Goal: Book appointment/travel/reservation

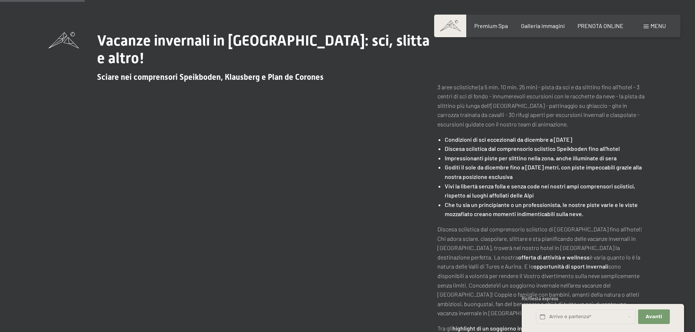
scroll to position [86, 0]
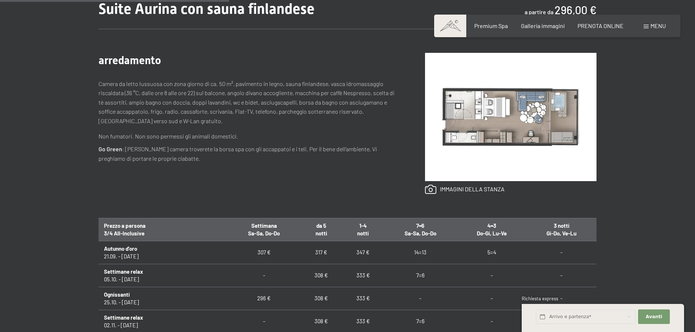
scroll to position [328, 0]
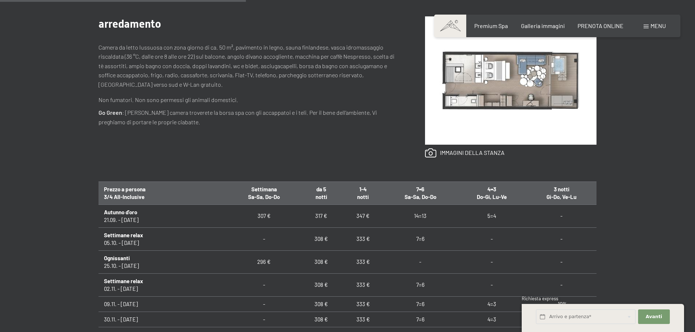
click at [258, 261] on td "296 €" at bounding box center [264, 262] width 73 height 23
click at [257, 261] on td "296 €" at bounding box center [264, 262] width 73 height 23
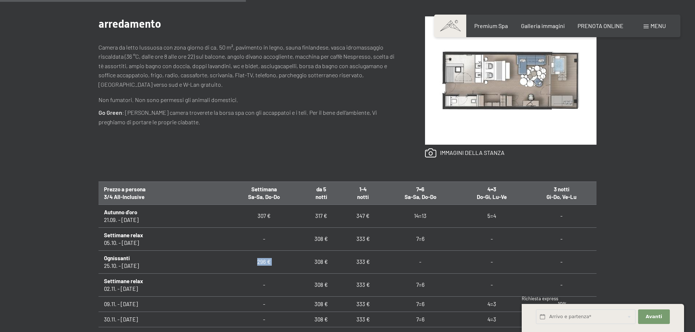
click at [257, 261] on td "296 €" at bounding box center [264, 262] width 73 height 23
drag, startPoint x: 257, startPoint y: 261, endPoint x: 245, endPoint y: 259, distance: 12.9
click at [247, 260] on td "296 €" at bounding box center [264, 262] width 73 height 23
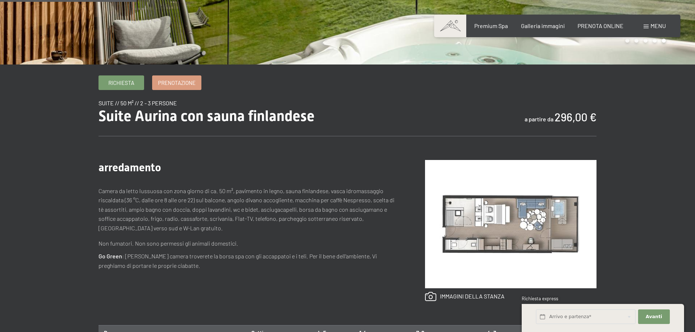
scroll to position [182, 0]
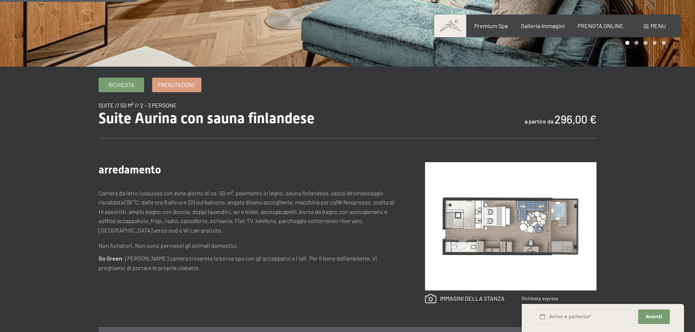
click at [565, 121] on b "296,00 €" at bounding box center [576, 119] width 42 height 13
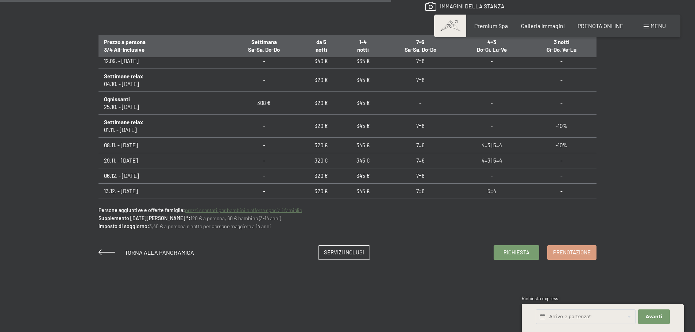
scroll to position [584, 0]
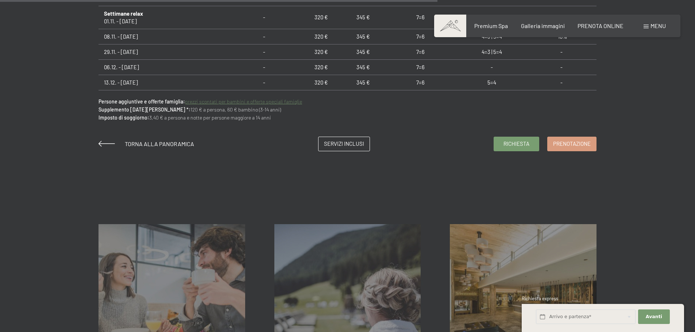
click at [250, 102] on link "prezzi scontati per bambini e offerte speciali famiglie" at bounding box center [243, 102] width 117 height 6
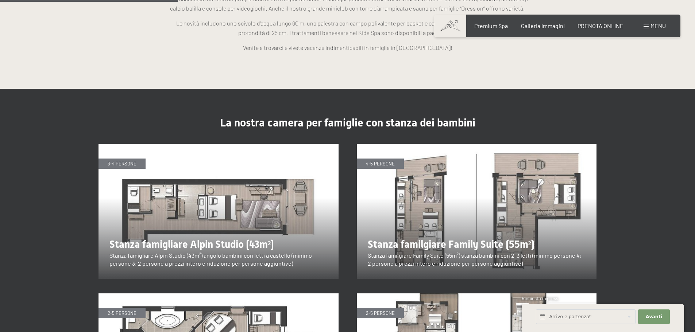
scroll to position [839, 0]
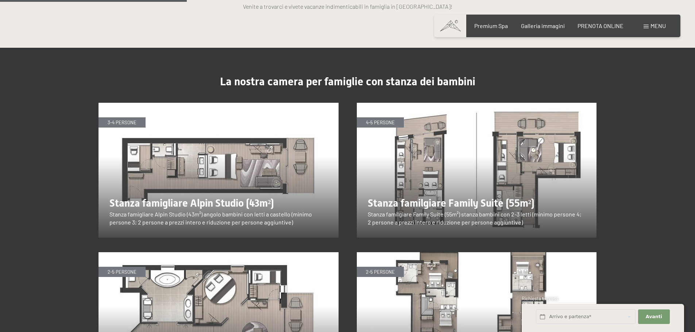
click at [191, 175] on img at bounding box center [219, 170] width 240 height 135
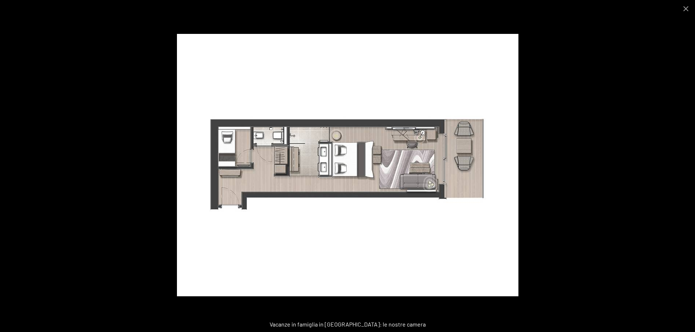
scroll to position [1058, 0]
click at [372, 326] on div "Vacanze in famiglia in Valle Aurina: le nostre camera" at bounding box center [347, 324] width 695 height 15
click at [386, 324] on div "Vacanze in famiglia in Valle Aurina: le nostre camera" at bounding box center [347, 324] width 695 height 15
click at [687, 8] on button "Close gallery" at bounding box center [686, 8] width 18 height 17
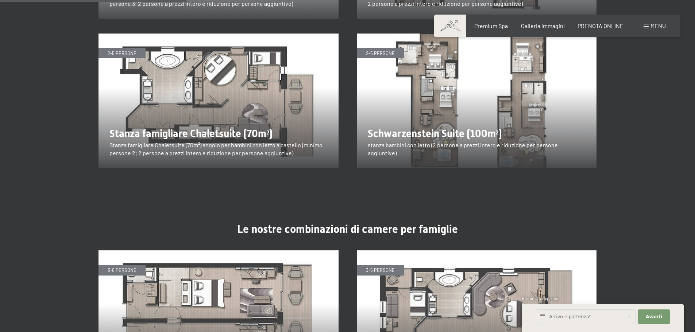
scroll to position [839, 0]
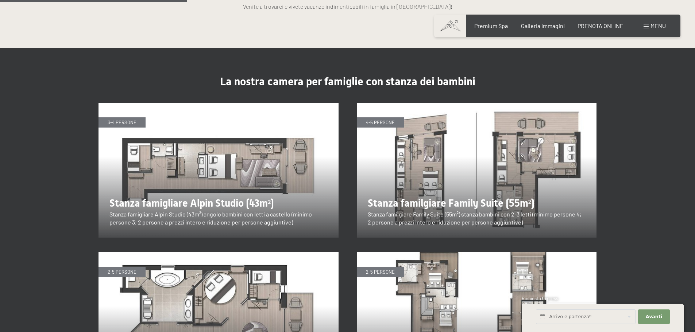
click at [265, 130] on img at bounding box center [219, 170] width 240 height 135
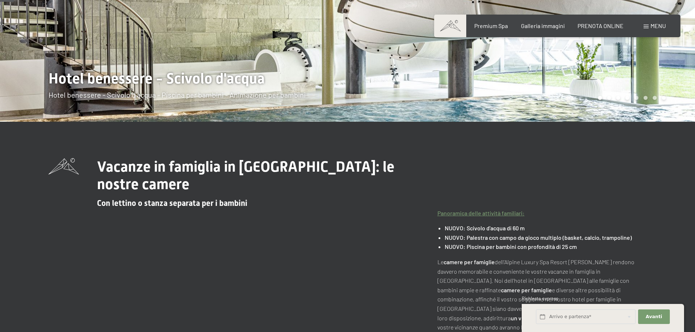
scroll to position [36, 0]
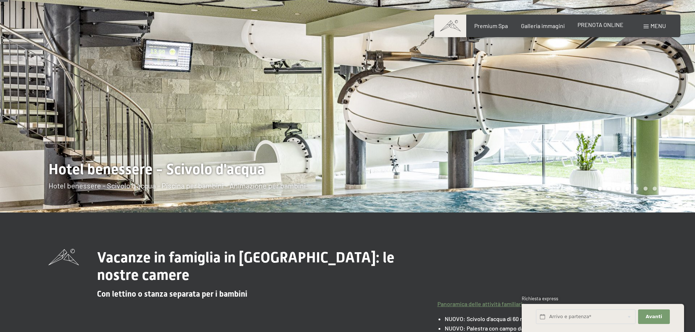
click at [613, 23] on span "PRENOTA ONLINE" at bounding box center [601, 24] width 46 height 7
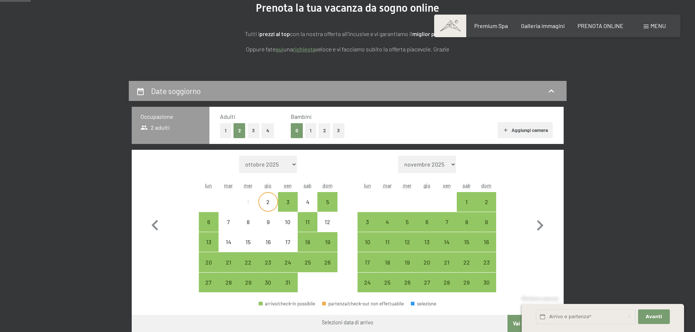
scroll to position [109, 0]
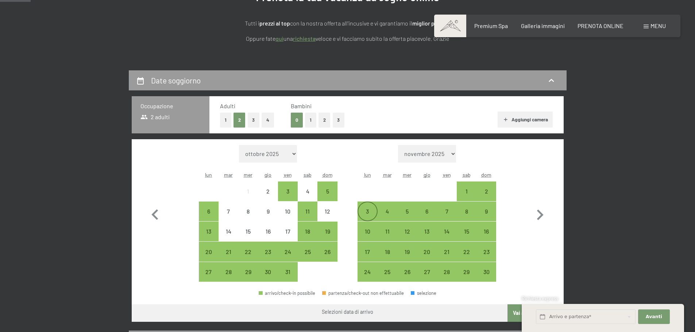
click at [361, 210] on div "3" at bounding box center [367, 218] width 18 height 18
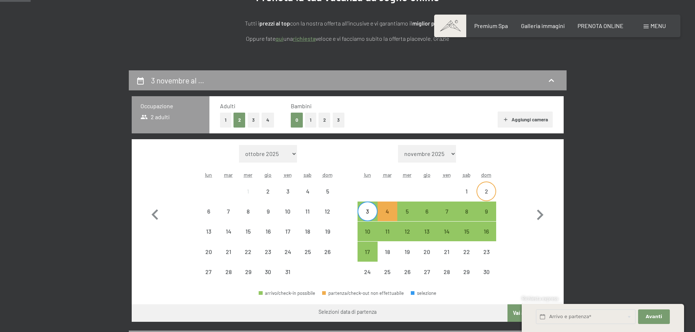
click at [489, 189] on div "2" at bounding box center [486, 198] width 18 height 18
click at [405, 213] on div "5" at bounding box center [407, 218] width 18 height 18
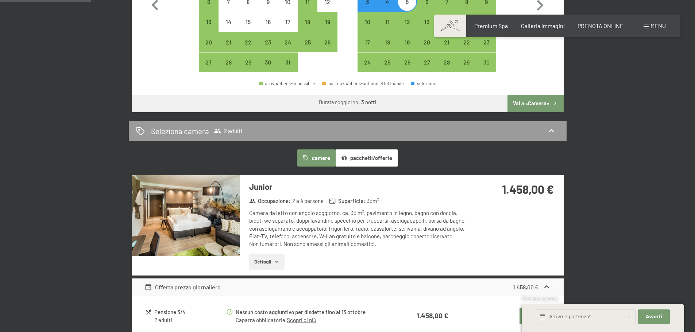
scroll to position [438, 0]
